Goal: Task Accomplishment & Management: Use online tool/utility

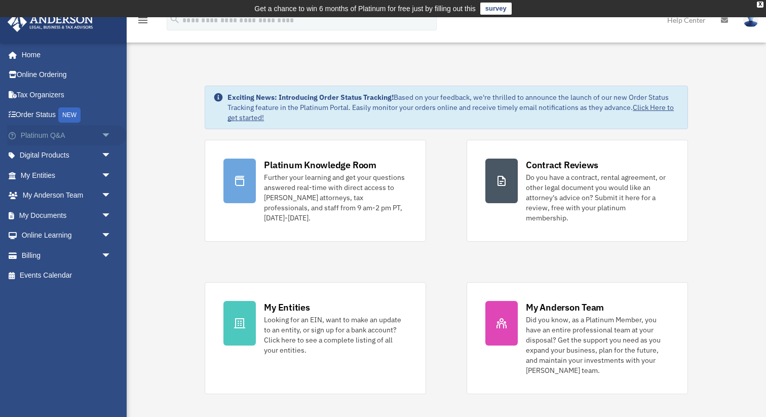
click at [108, 133] on span "arrow_drop_down" at bounding box center [111, 135] width 20 height 21
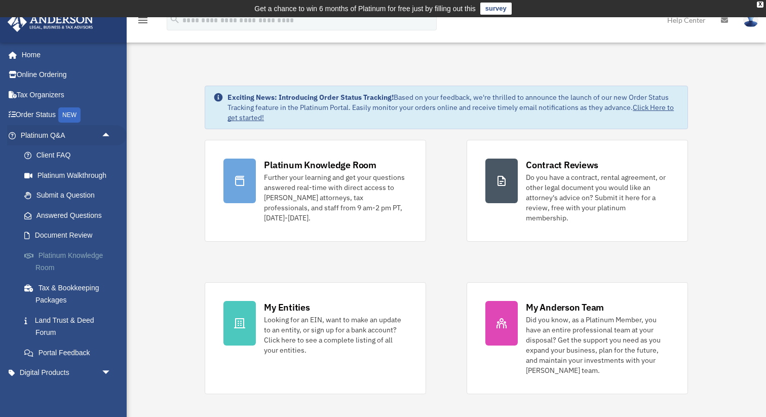
click at [92, 251] on link "Platinum Knowledge Room" at bounding box center [70, 261] width 112 height 32
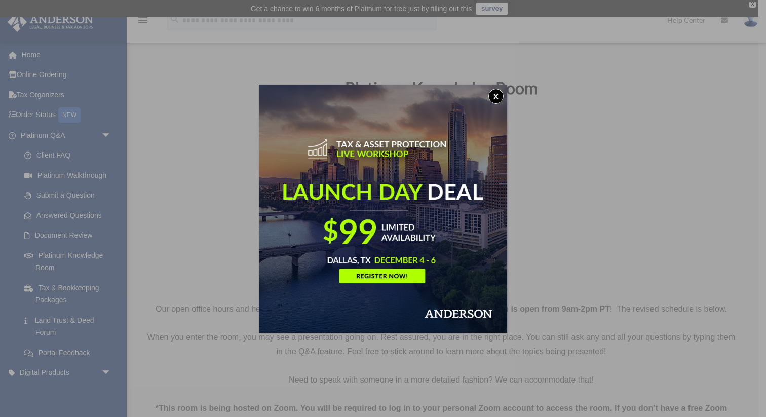
click at [496, 93] on button "x" at bounding box center [495, 96] width 15 height 15
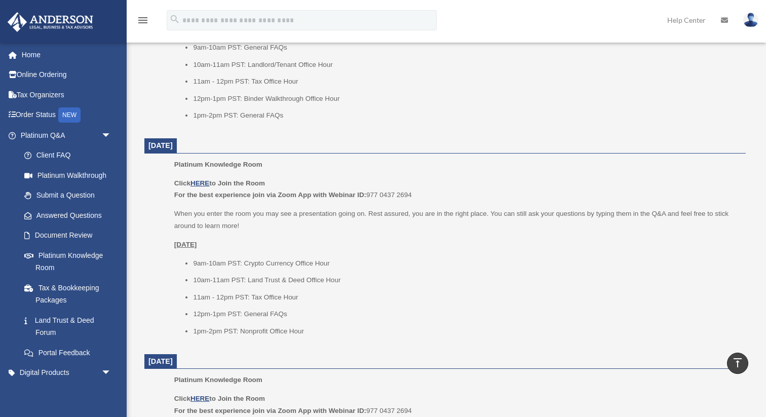
scroll to position [761, 0]
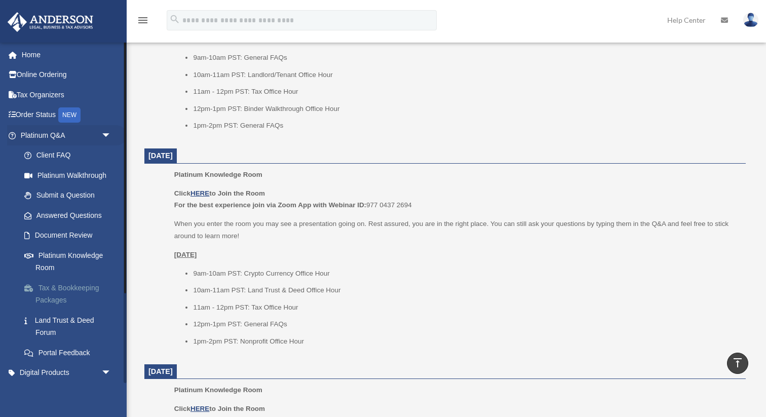
click at [49, 288] on link "Tax & Bookkeeping Packages" at bounding box center [70, 294] width 112 height 32
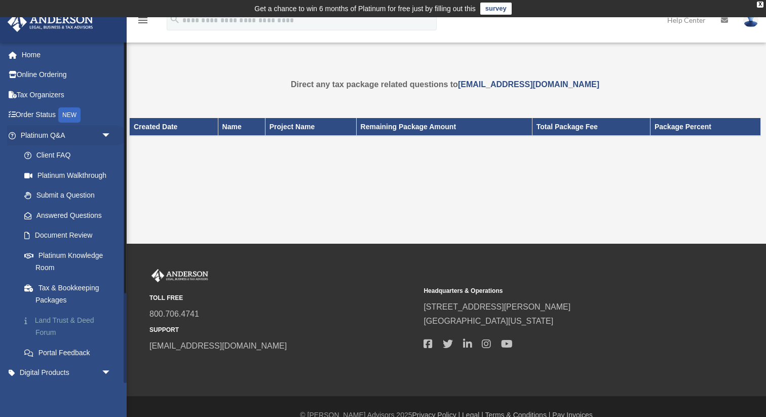
click at [50, 322] on link "Land Trust & Deed Forum" at bounding box center [70, 326] width 112 height 32
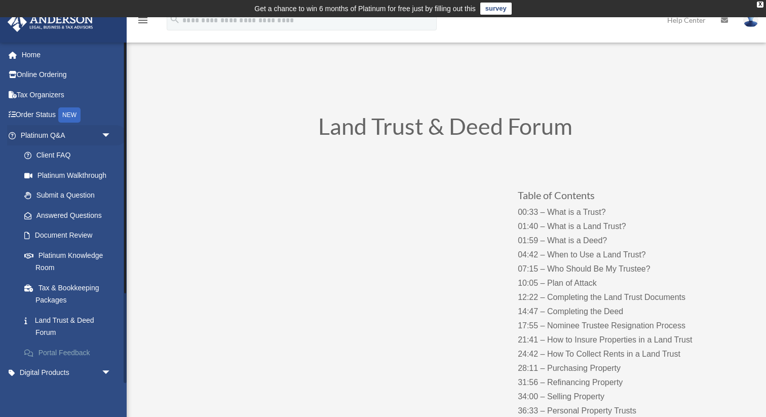
click at [54, 353] on link "Portal Feedback" at bounding box center [70, 352] width 112 height 20
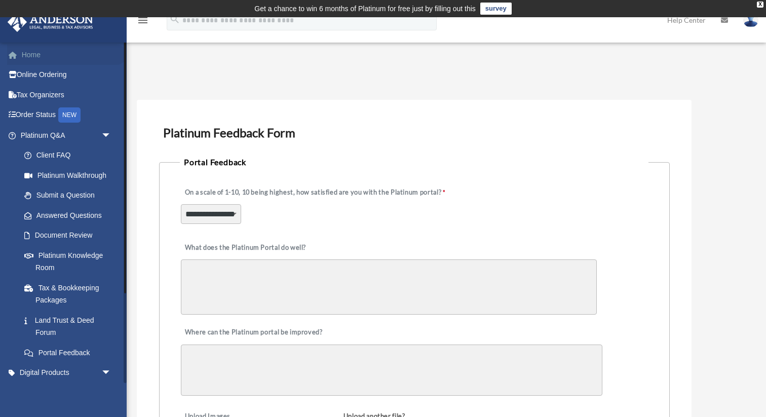
click at [37, 54] on link "Home" at bounding box center [67, 55] width 120 height 20
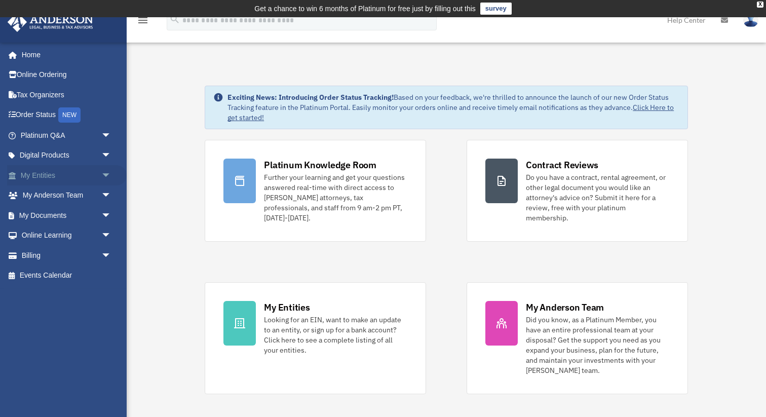
click at [107, 171] on span "arrow_drop_down" at bounding box center [111, 175] width 20 height 21
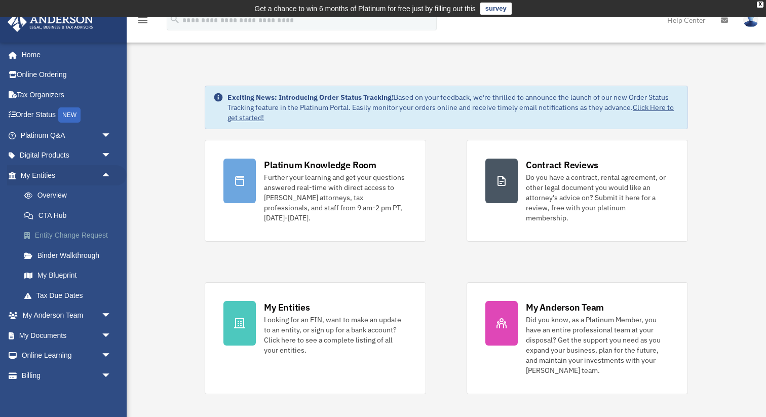
click at [67, 232] on link "Entity Change Request" at bounding box center [70, 235] width 112 height 20
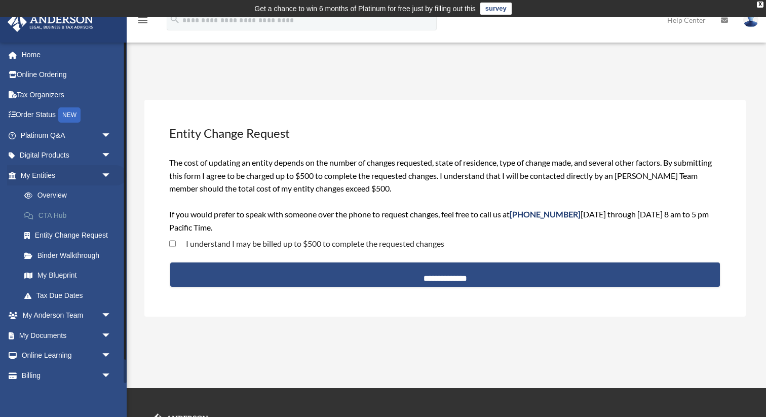
click at [60, 212] on link "CTA Hub" at bounding box center [70, 215] width 112 height 20
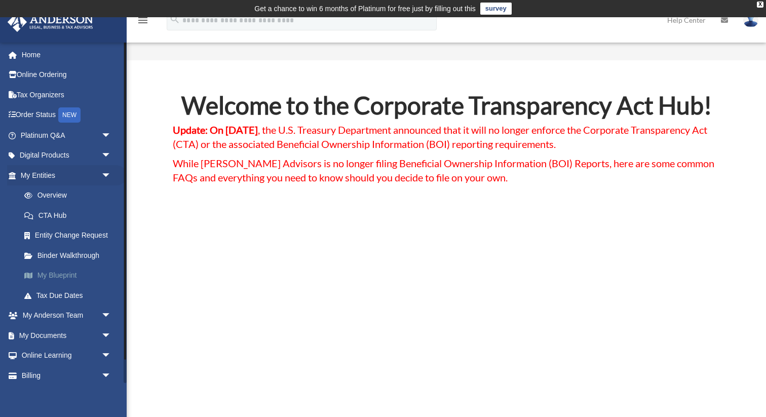
click at [59, 275] on link "My Blueprint" at bounding box center [70, 275] width 112 height 20
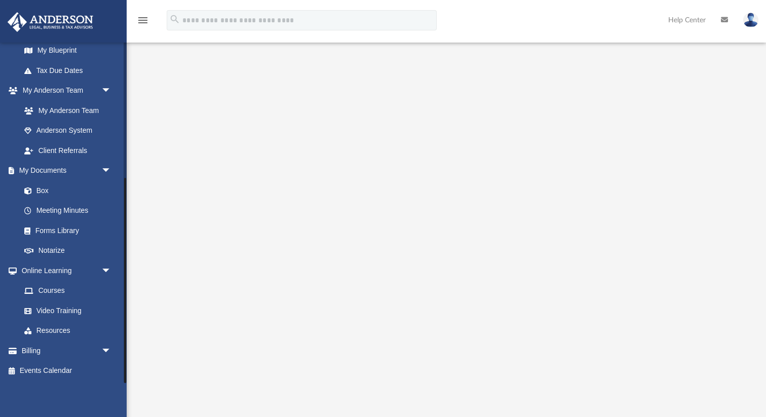
scroll to position [58, 0]
click at [42, 189] on link "Box" at bounding box center [70, 190] width 112 height 20
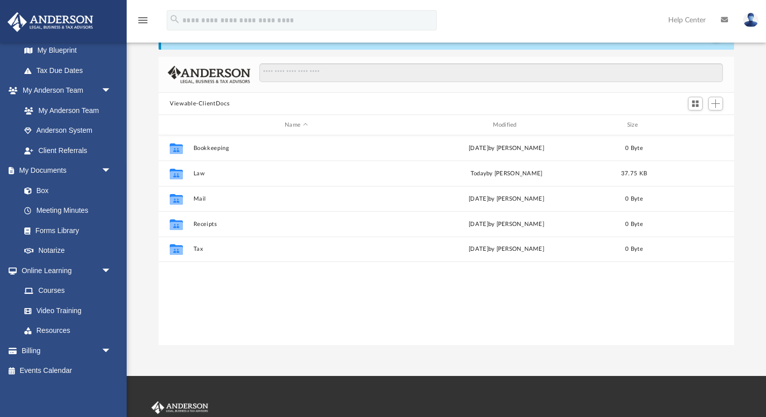
scroll to position [230, 575]
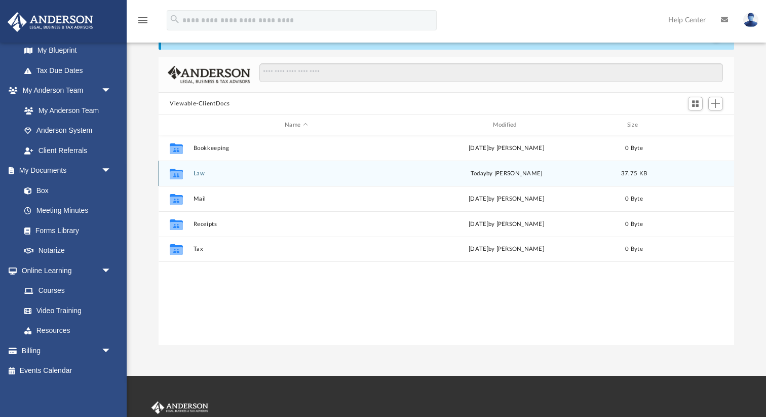
click at [202, 175] on button "Law" at bounding box center [297, 173] width 206 height 7
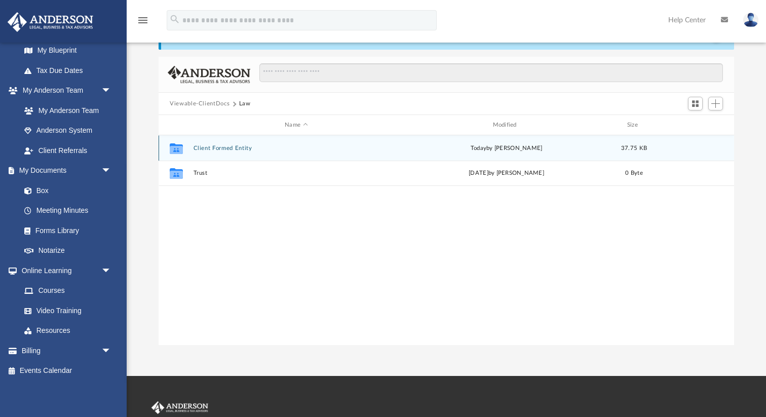
click at [244, 143] on div "Collaborated Folder Client Formed Entity today by Shai Hall 37.75 KB" at bounding box center [446, 147] width 575 height 25
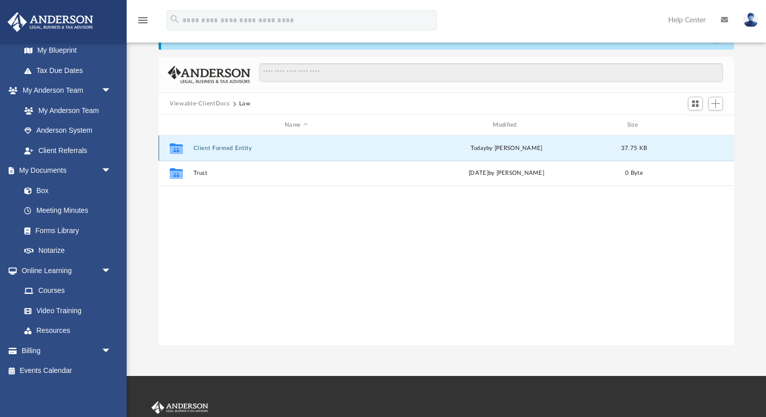
click at [239, 146] on button "Client Formed Entity" at bounding box center [297, 148] width 206 height 7
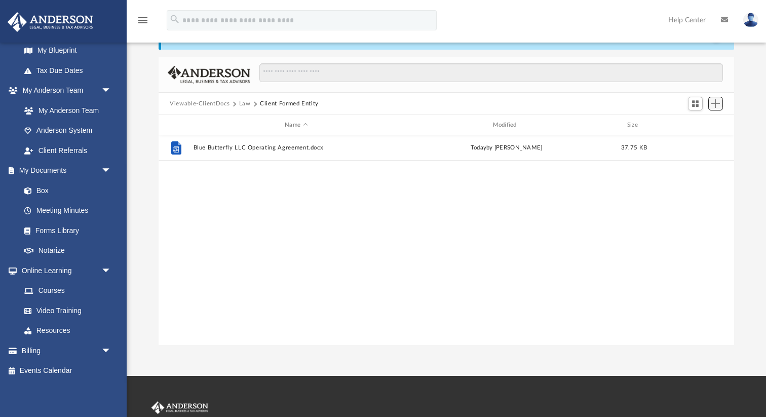
click at [716, 104] on span "Add" at bounding box center [715, 103] width 9 height 9
click at [699, 126] on li "Upload" at bounding box center [701, 123] width 32 height 11
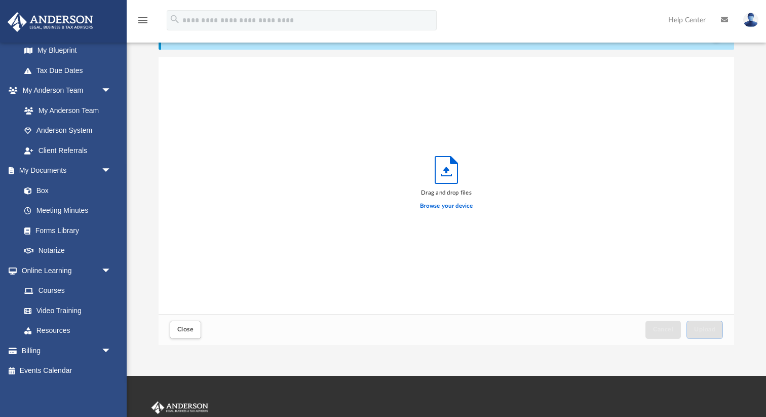
scroll to position [257, 575]
click at [452, 206] on label "Browse your device" at bounding box center [446, 206] width 53 height 9
click at [0, 0] on input "Browse your device" at bounding box center [0, 0] width 0 height 0
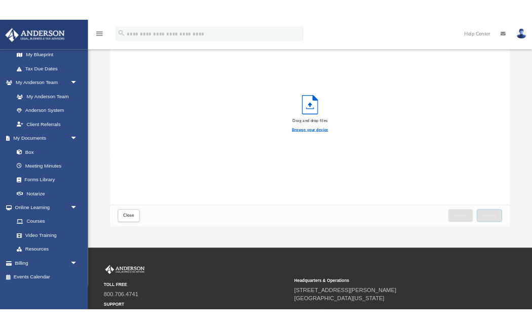
scroll to position [0, 0]
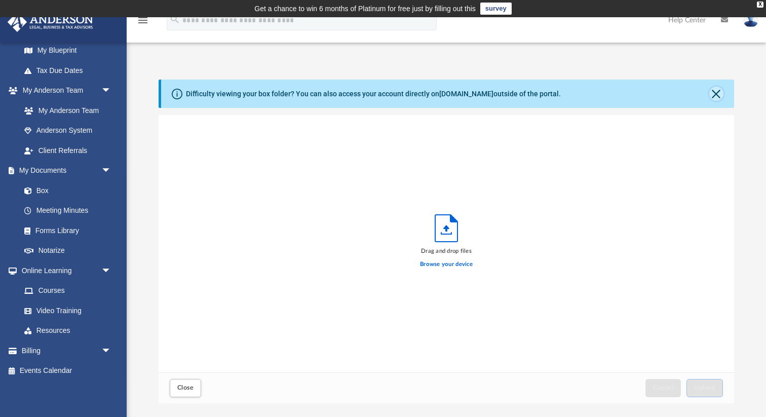
click at [718, 91] on button "Close" at bounding box center [716, 94] width 14 height 14
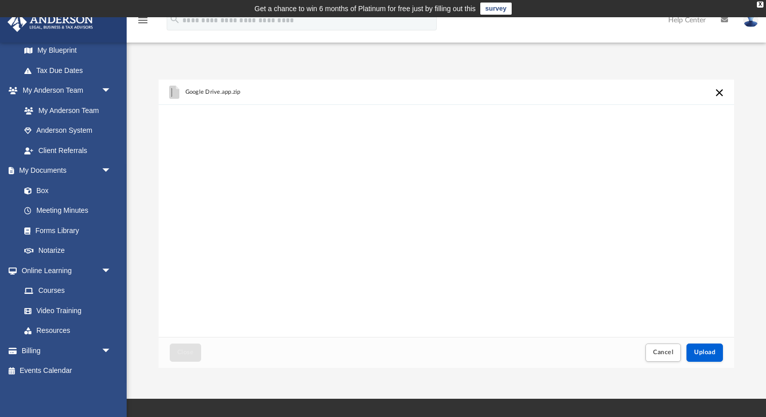
click at [719, 92] on button "Cancel this upload" at bounding box center [719, 93] width 12 height 12
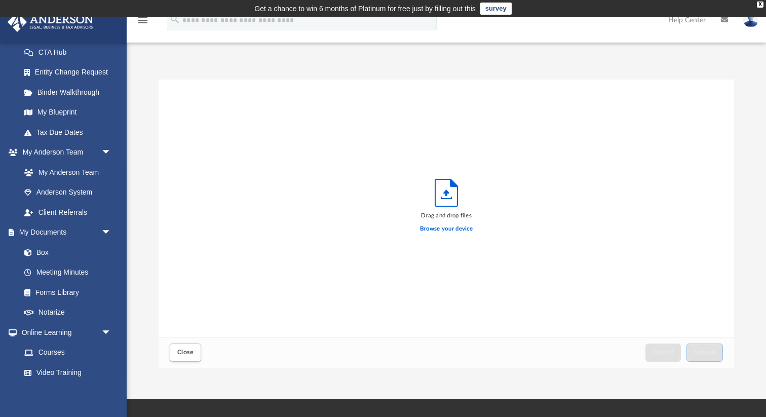
scroll to position [225, 0]
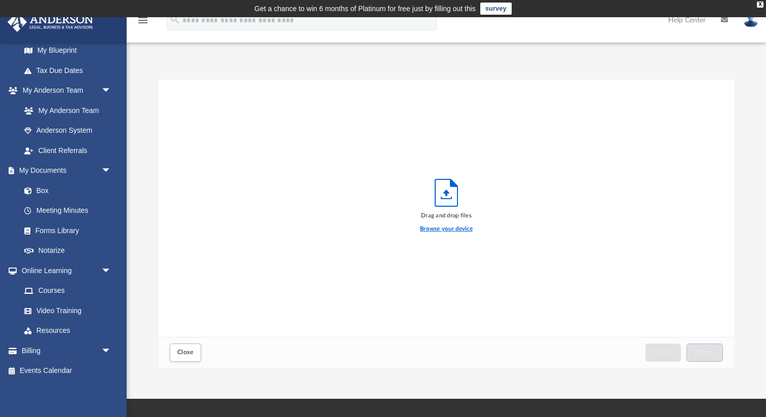
click at [441, 230] on label "Browse your device" at bounding box center [446, 228] width 53 height 9
click at [0, 0] on input "Browse your device" at bounding box center [0, 0] width 0 height 0
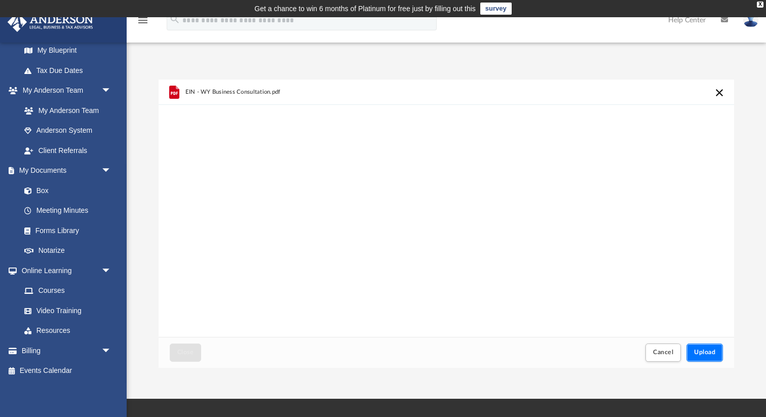
click at [700, 352] on span "Upload" at bounding box center [704, 352] width 21 height 6
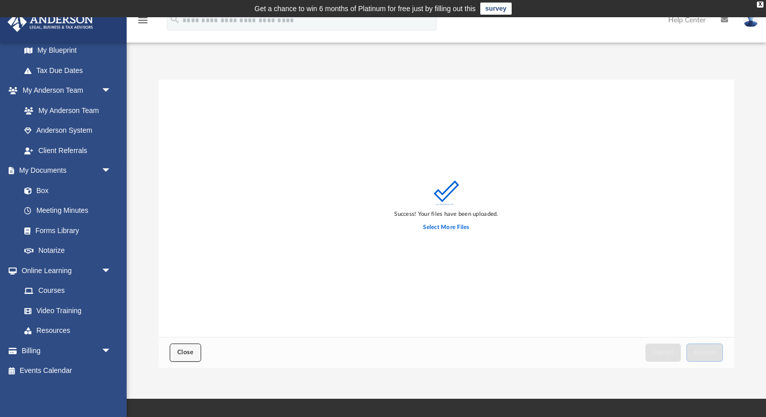
click at [179, 353] on span "Close" at bounding box center [185, 352] width 16 height 6
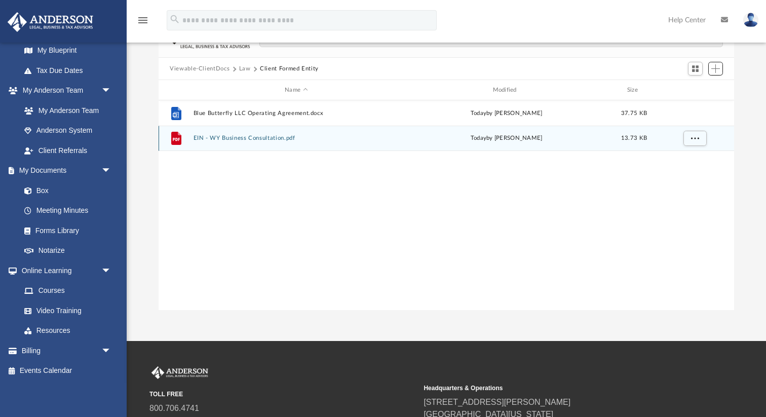
scroll to position [0, 0]
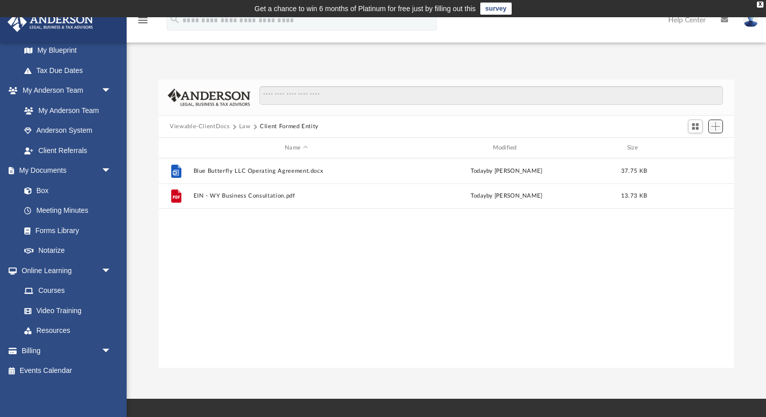
click at [714, 128] on span "Add" at bounding box center [715, 126] width 9 height 9
click at [692, 146] on li "Upload" at bounding box center [701, 146] width 32 height 11
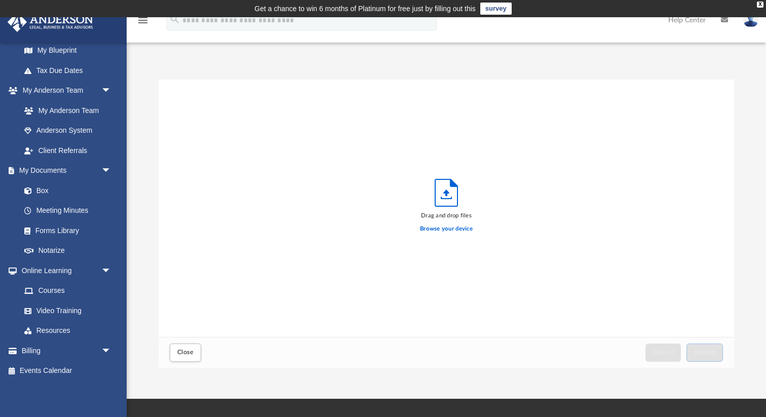
scroll to position [257, 575]
click at [459, 226] on label "Browse your device" at bounding box center [446, 228] width 53 height 9
click at [0, 0] on input "Browse your device" at bounding box center [0, 0] width 0 height 0
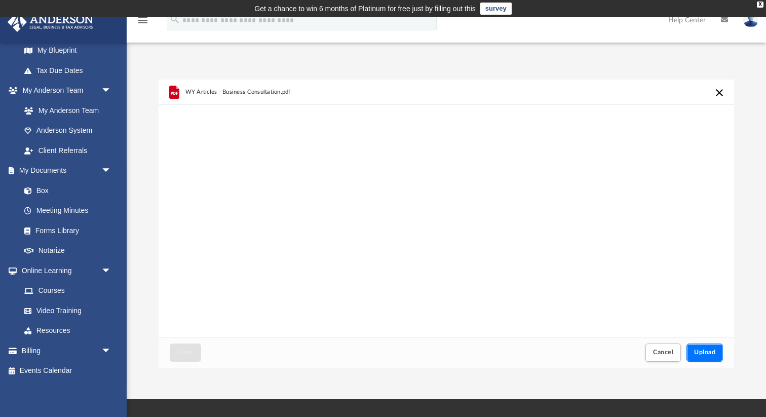
click at [705, 351] on span "Upload" at bounding box center [704, 352] width 21 height 6
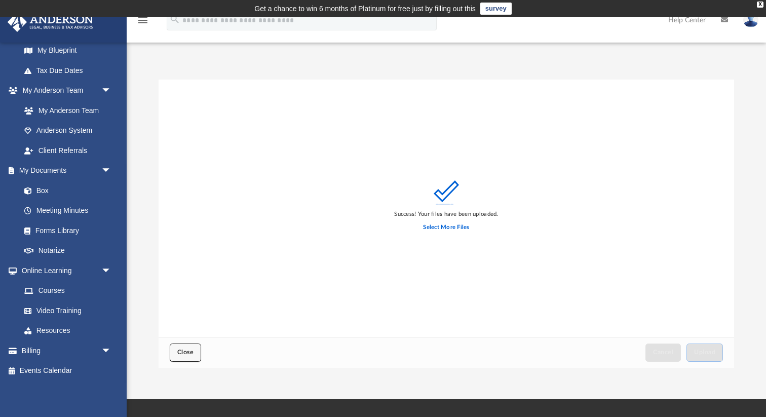
click at [182, 345] on button "Close" at bounding box center [185, 352] width 31 height 18
